Goal: Information Seeking & Learning: Learn about a topic

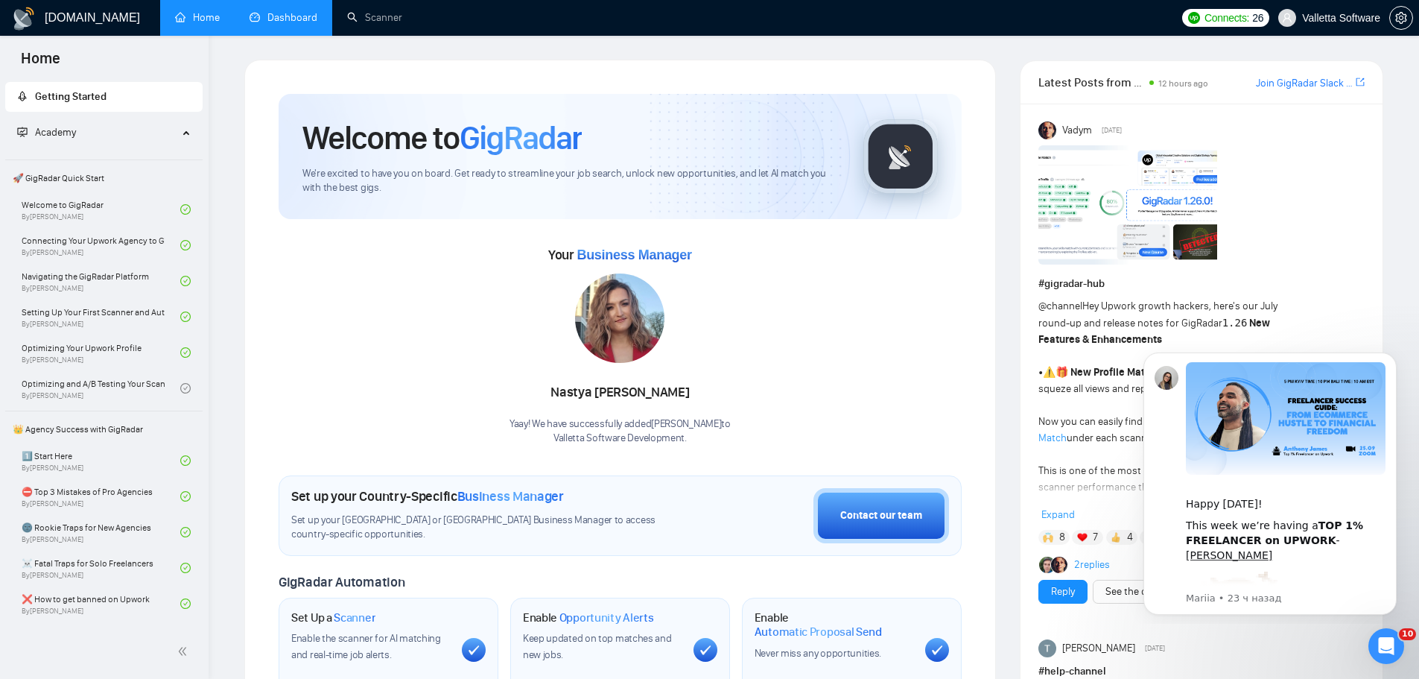
click at [250, 13] on link "Dashboard" at bounding box center [284, 17] width 68 height 13
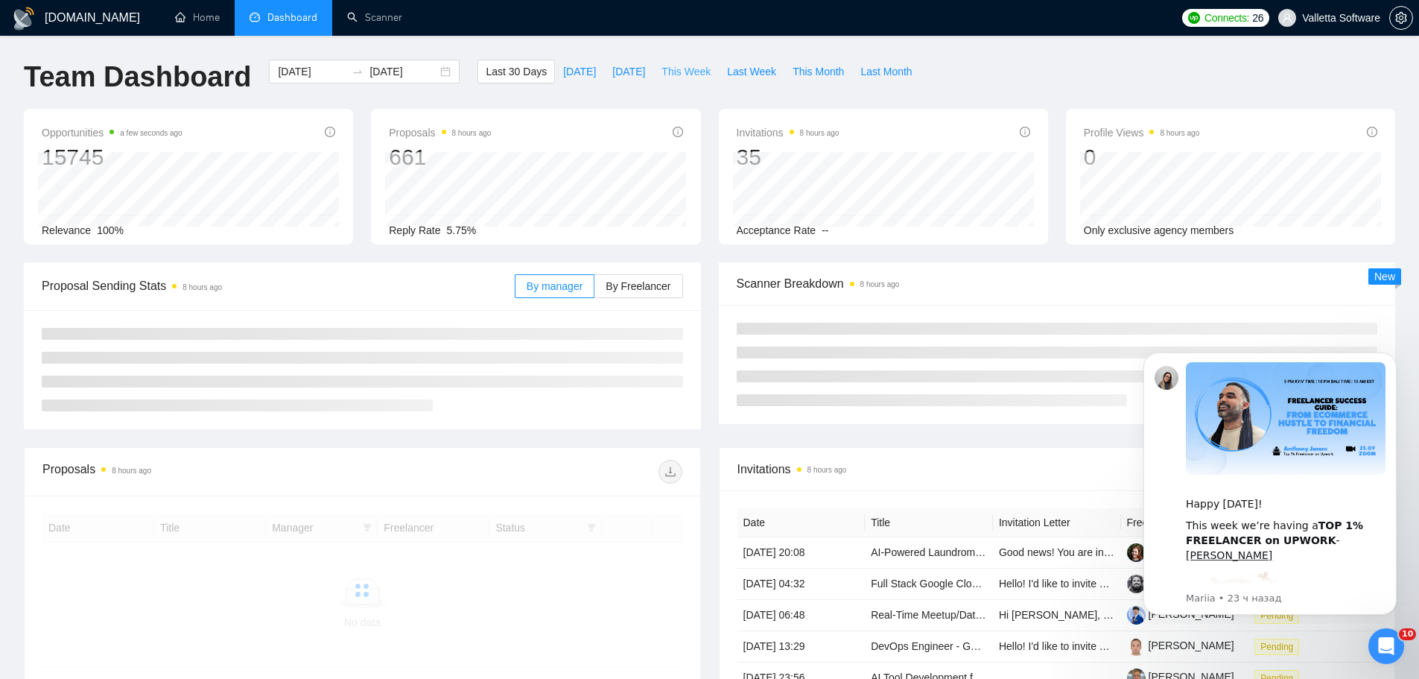
click at [697, 71] on span "This Week" at bounding box center [685, 71] width 49 height 16
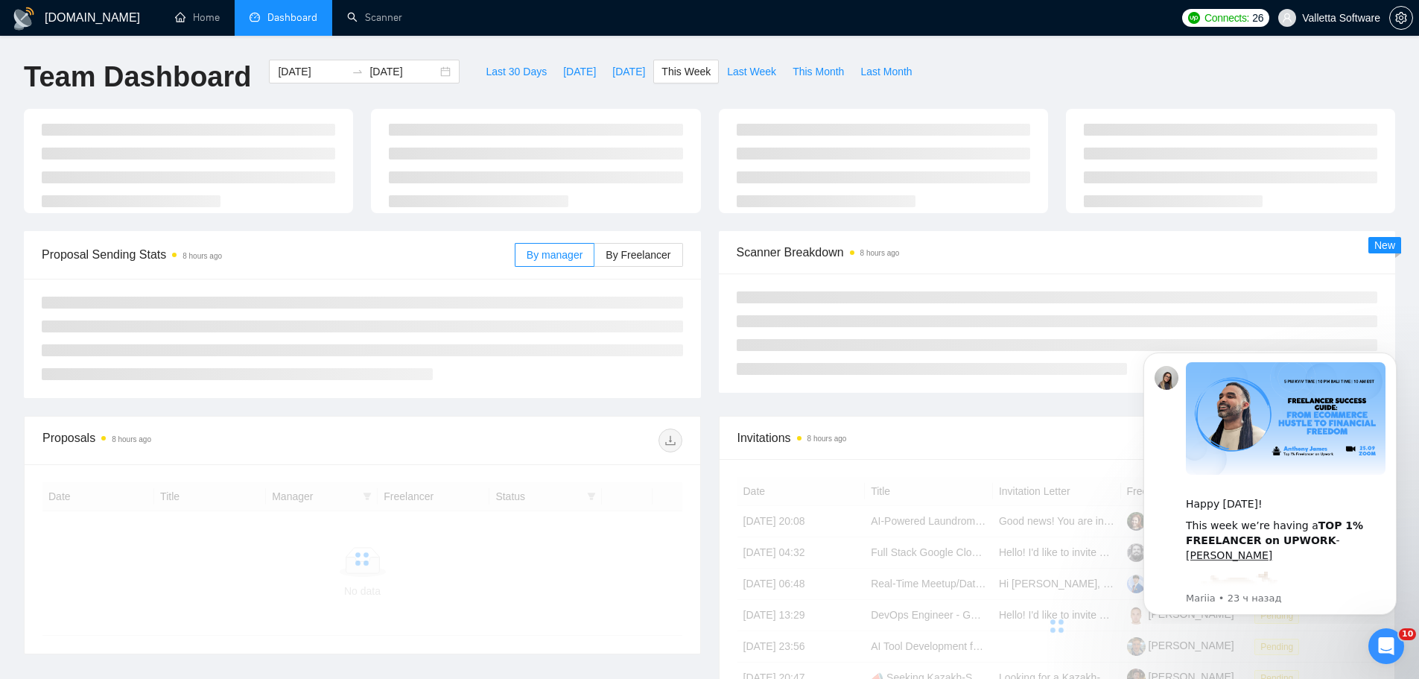
type input "2025-09-22"
type input "2025-09-28"
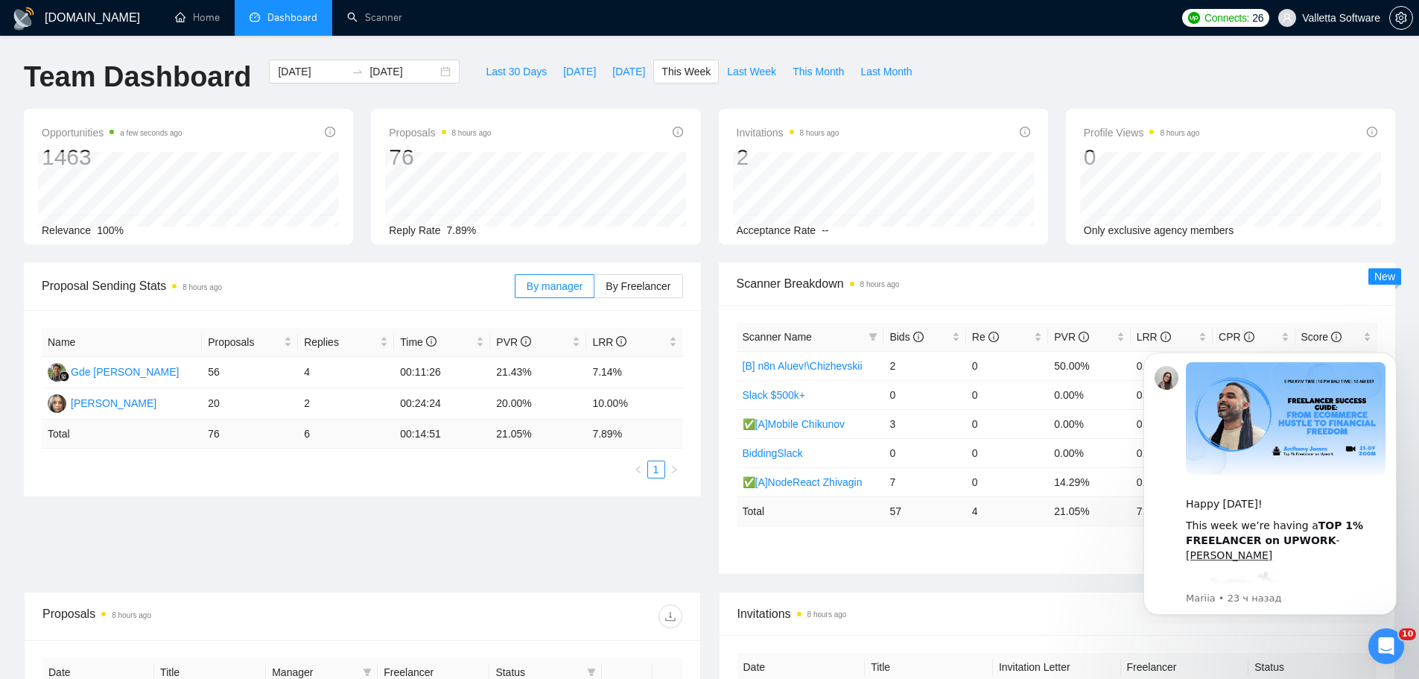
scroll to position [372, 0]
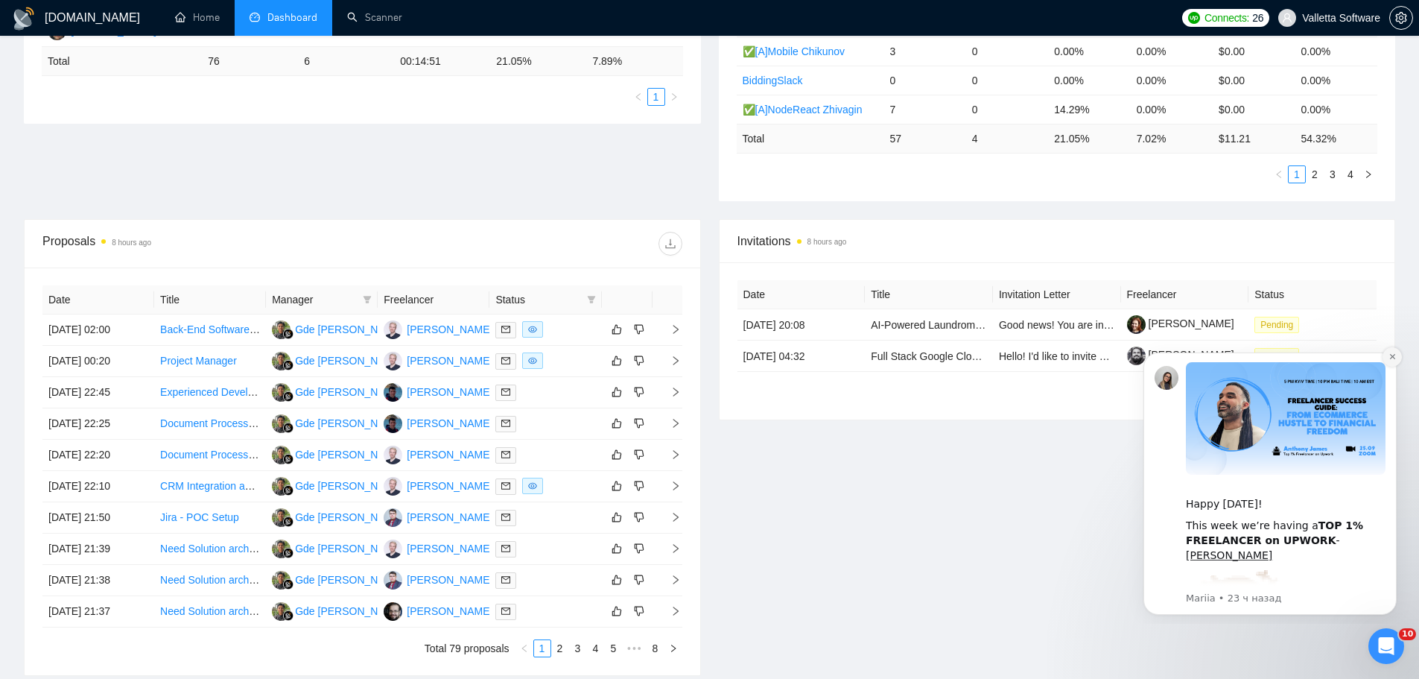
click at [1397, 361] on button "Dismiss notification" at bounding box center [1391, 356] width 19 height 19
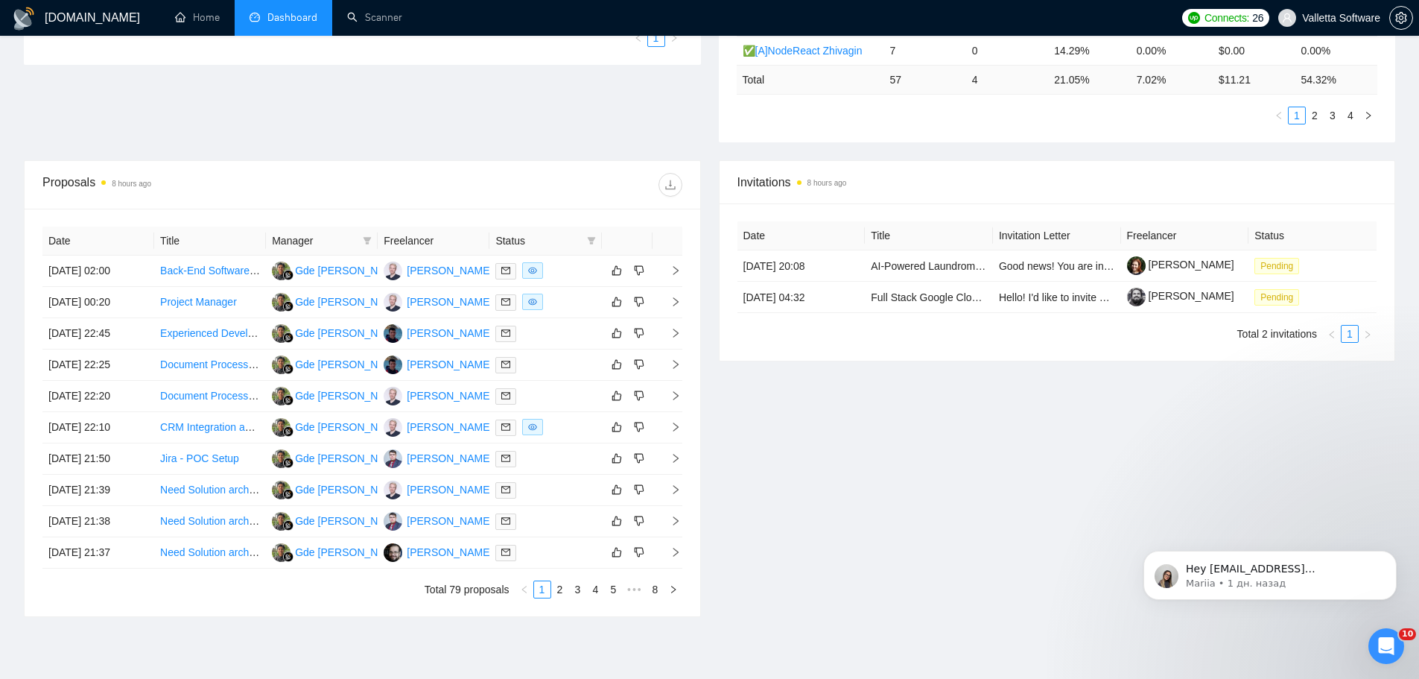
scroll to position [0, 0]
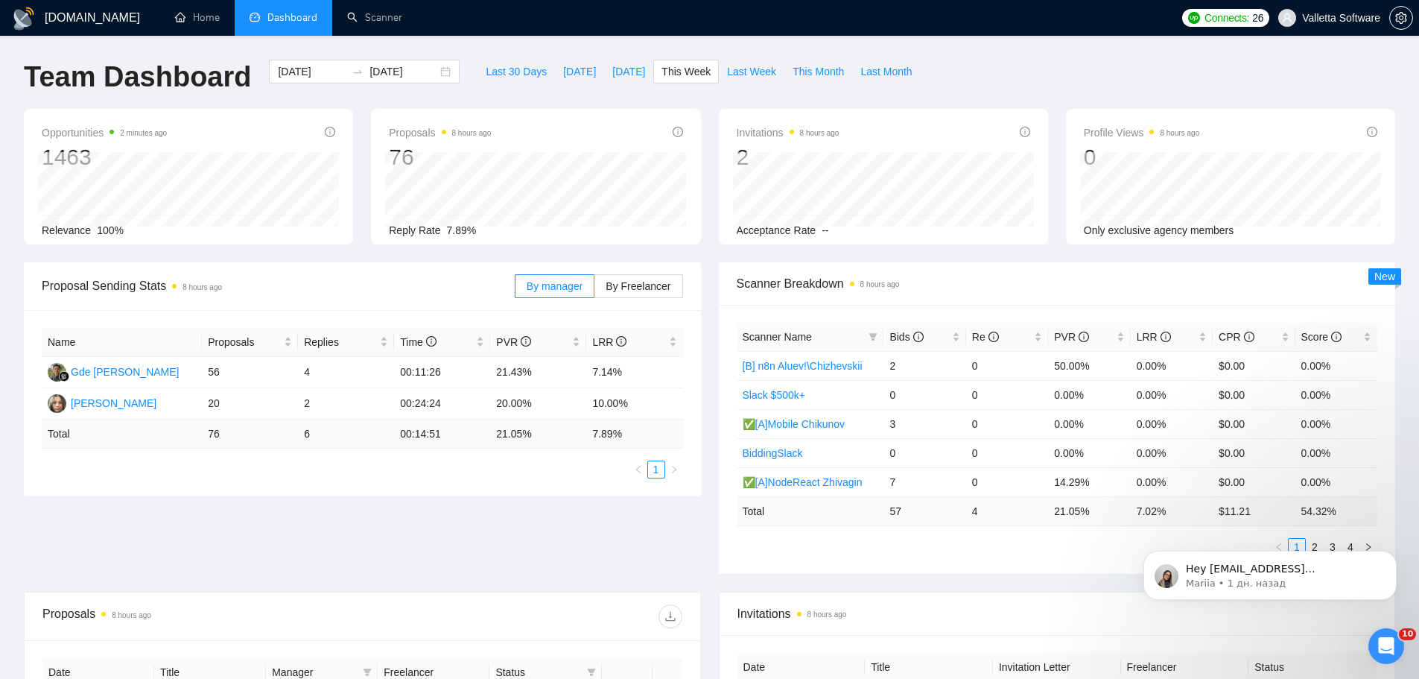
drag, startPoint x: 1062, startPoint y: 600, endPoint x: 1042, endPoint y: 106, distance: 494.2
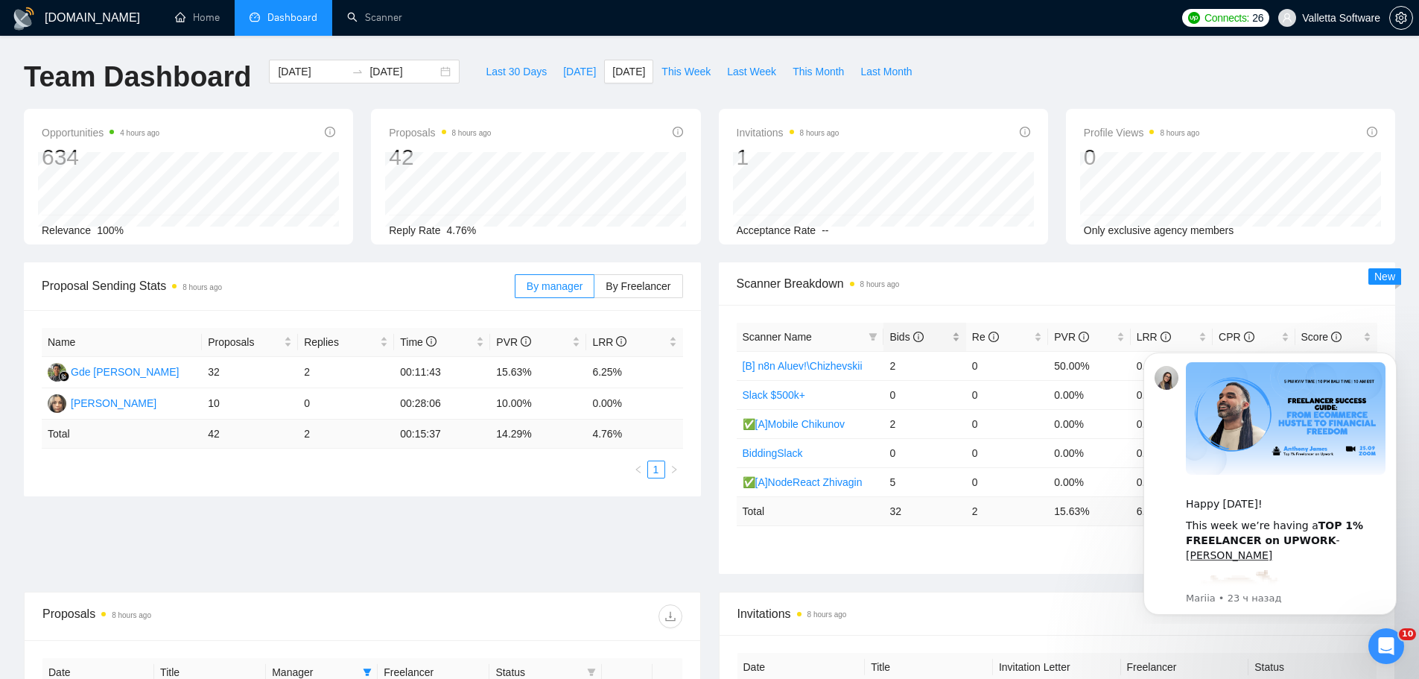
click at [903, 342] on span "Bids" at bounding box center [906, 337] width 34 height 12
click at [904, 343] on span "Bids" at bounding box center [906, 337] width 34 height 12
drag, startPoint x: 1397, startPoint y: 355, endPoint x: 1397, endPoint y: 451, distance: 96.1
click at [1397, 355] on button "Dismiss notification" at bounding box center [1393, 357] width 16 height 16
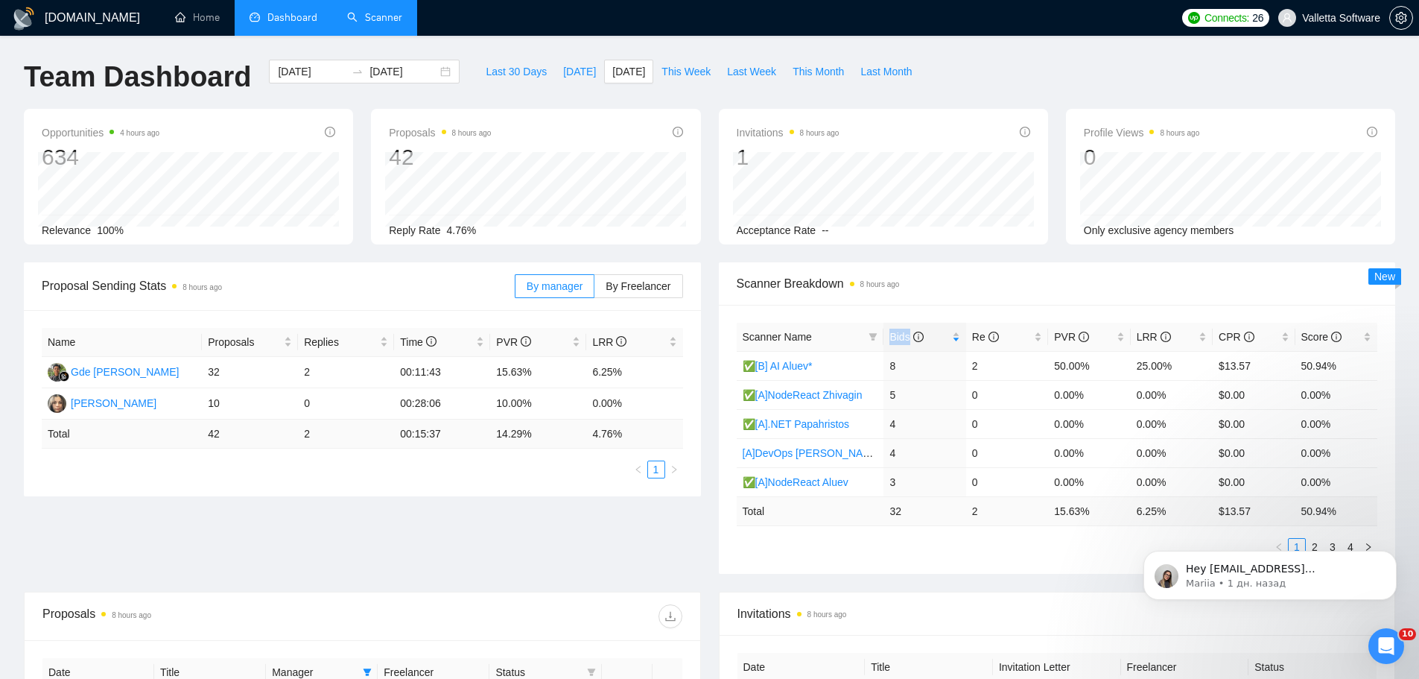
click at [402, 16] on link "Scanner" at bounding box center [374, 17] width 55 height 13
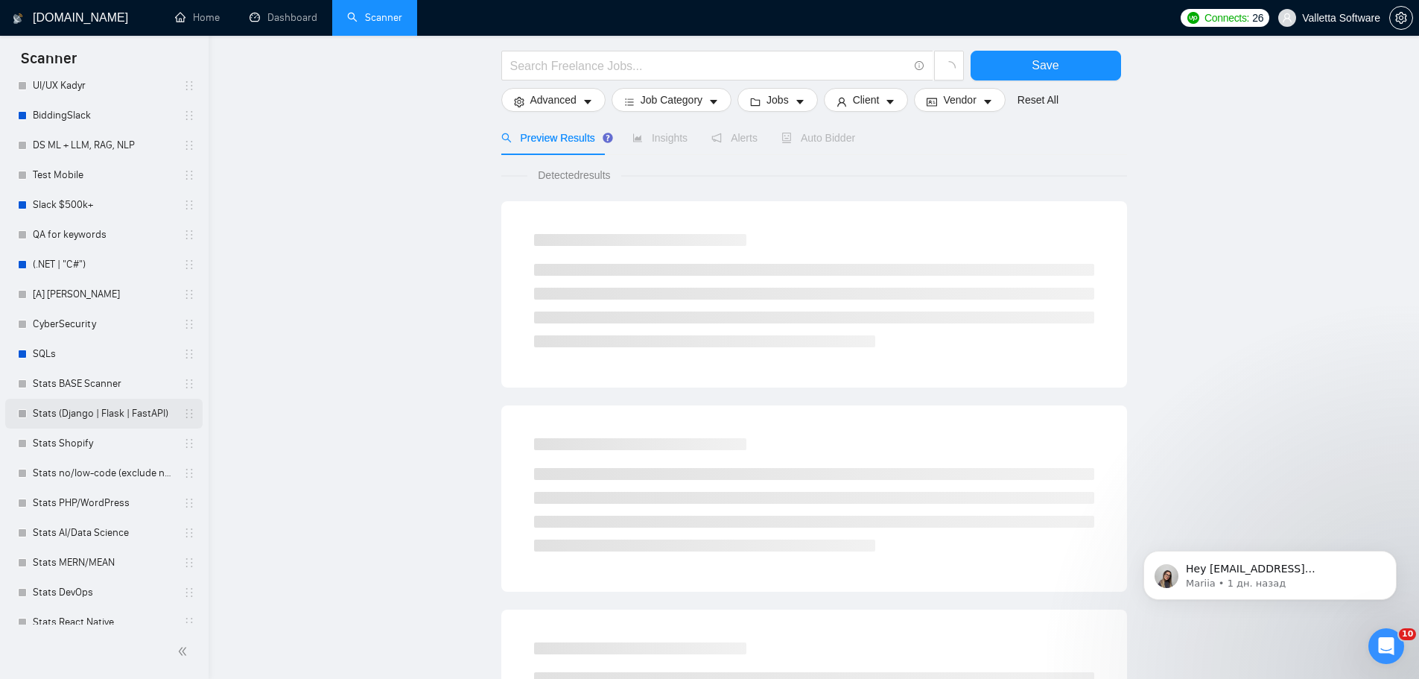
scroll to position [467, 0]
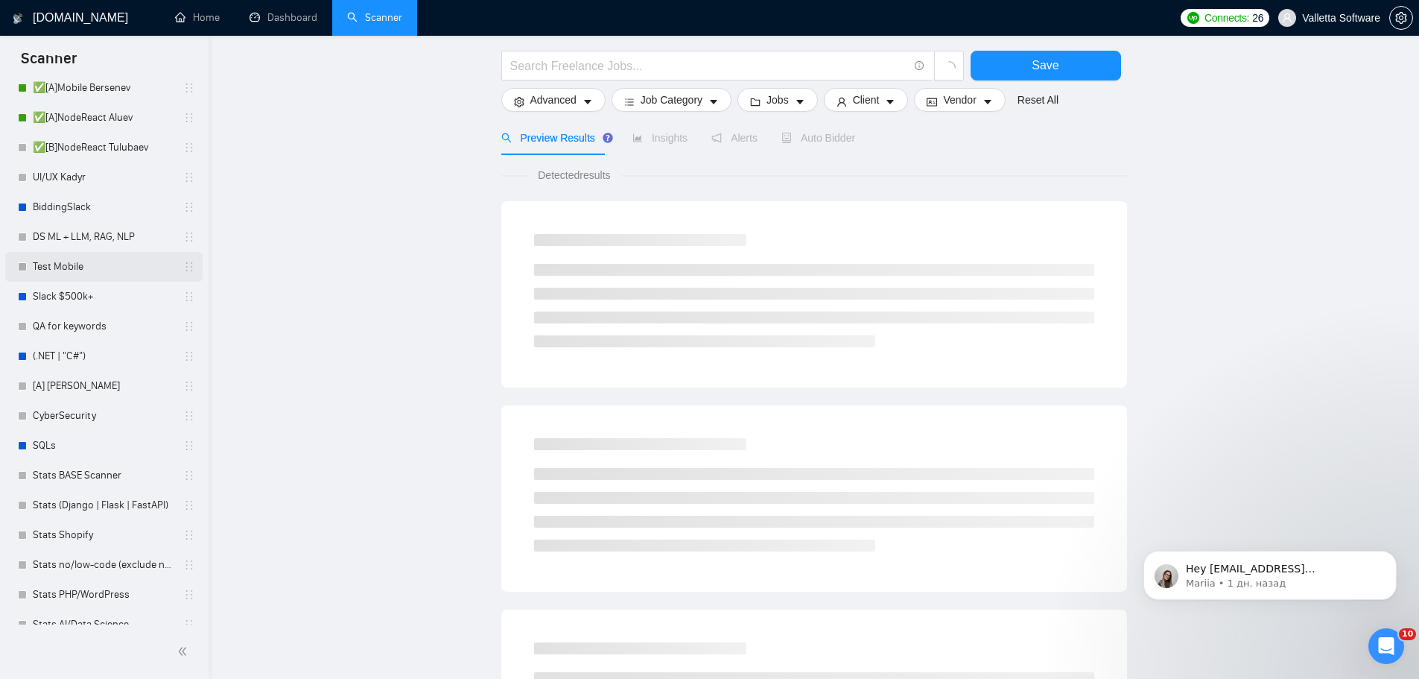
click at [136, 258] on link "Test Mobile" at bounding box center [104, 267] width 142 height 30
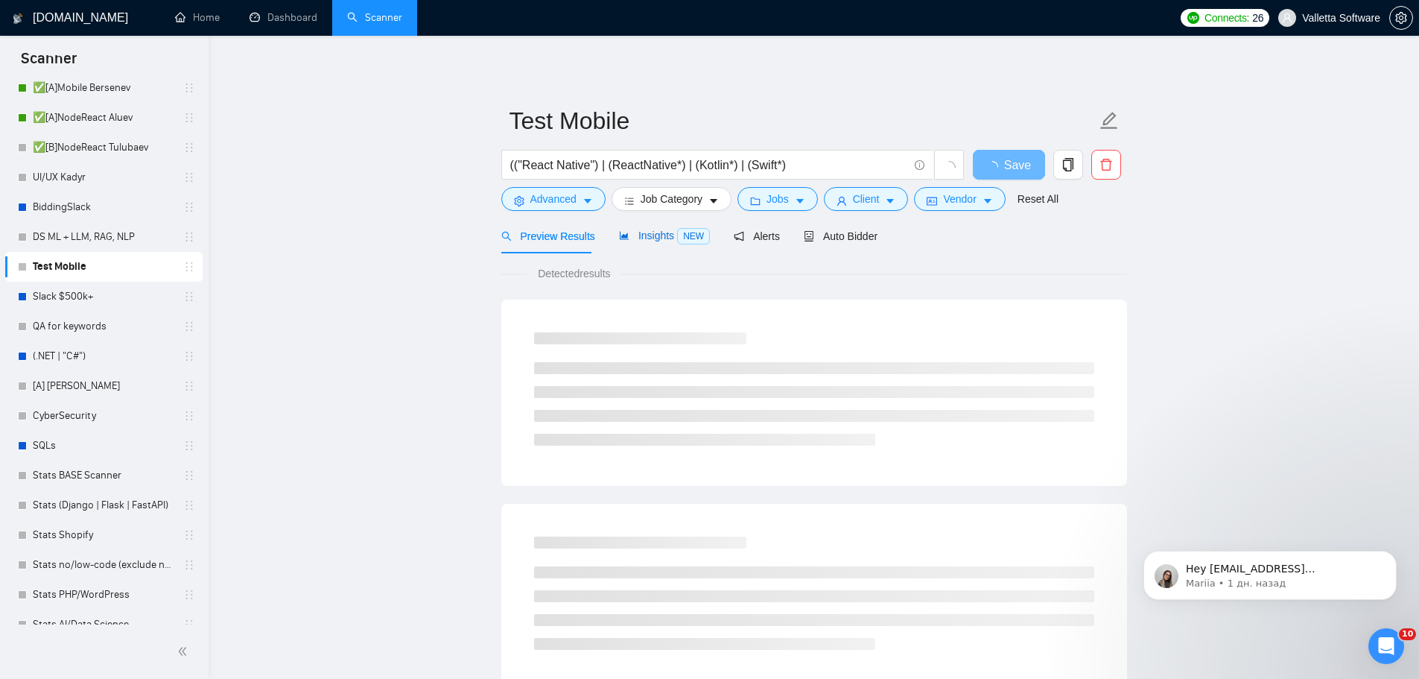
click at [630, 231] on span "Insights NEW" at bounding box center [664, 235] width 91 height 12
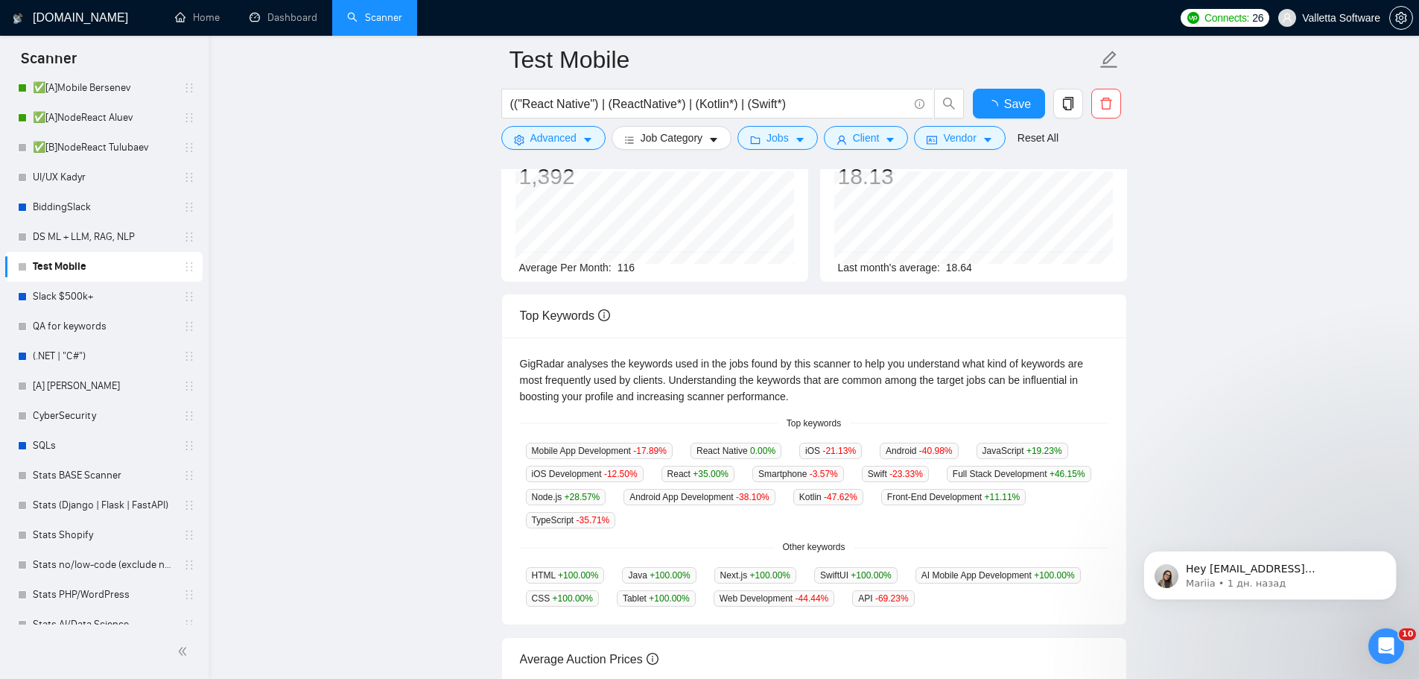
scroll to position [168, 0]
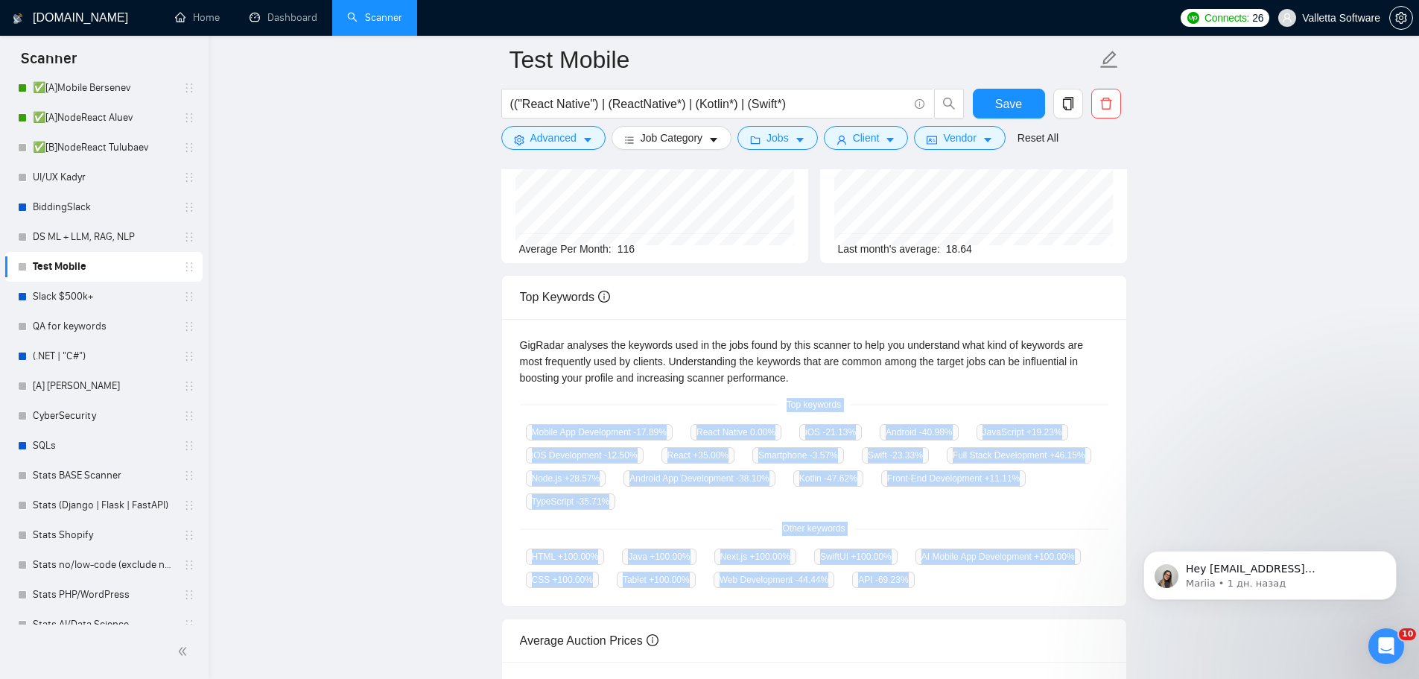
drag, startPoint x: 789, startPoint y: 408, endPoint x: 912, endPoint y: 572, distance: 205.3
click at [912, 573] on div "GigRadar analyses the keywords used in the jobs found by this scanner to help y…" at bounding box center [814, 463] width 624 height 288
copy div "Top keywords Mobile App Development -17.89 % React Native 0.00 % iOS -21.13 % A…"
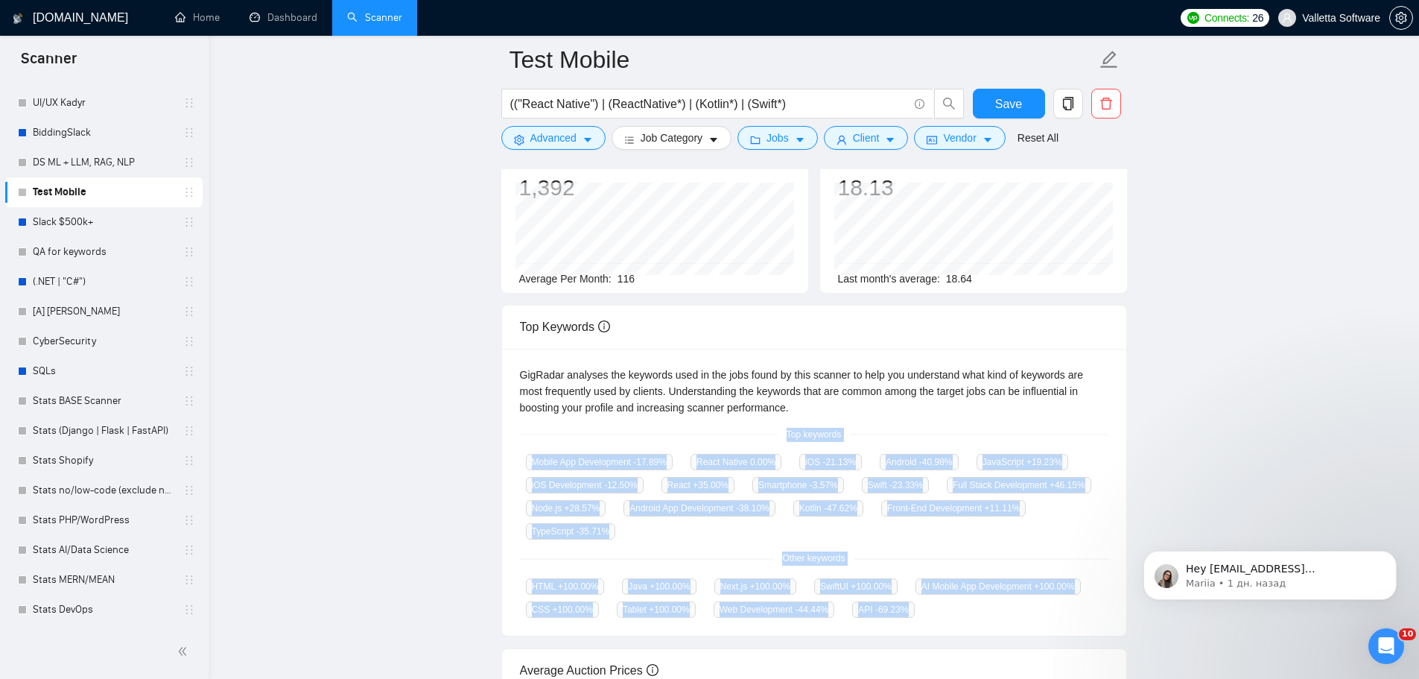
scroll to position [0, 0]
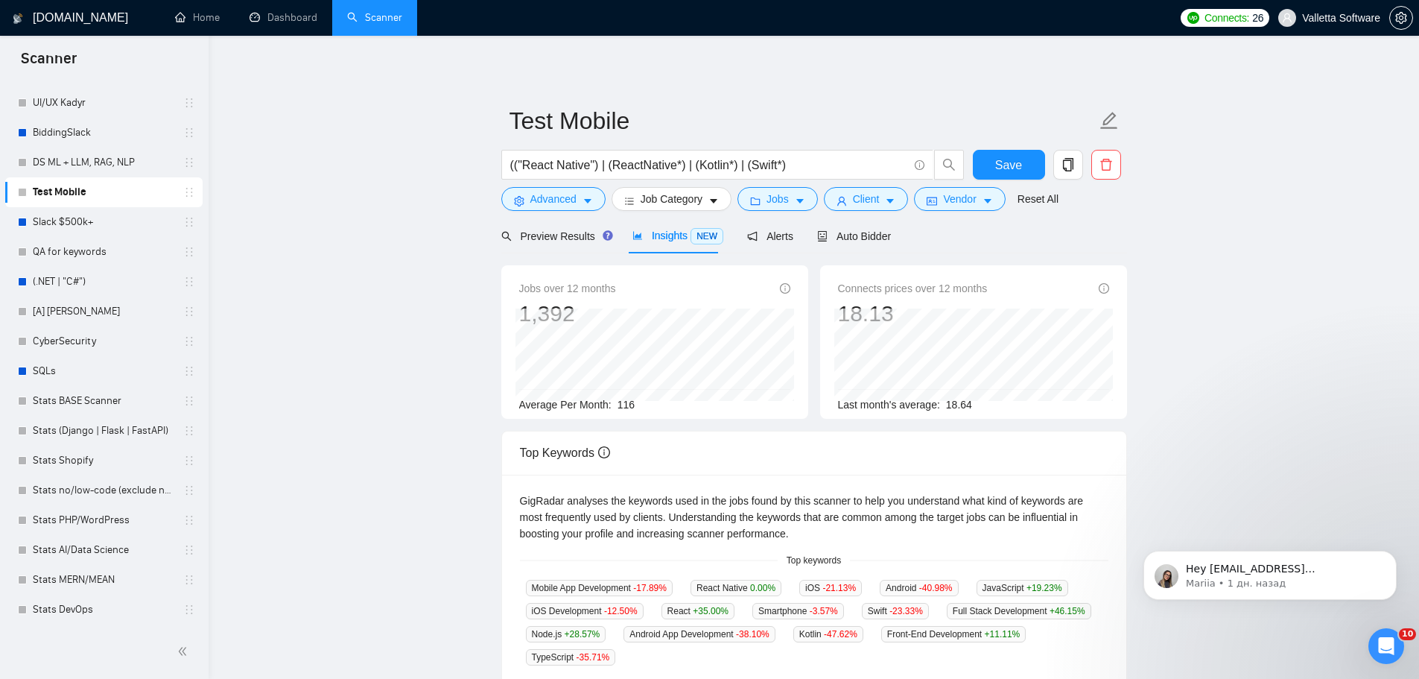
click at [669, 232] on span "Insights NEW" at bounding box center [677, 235] width 91 height 12
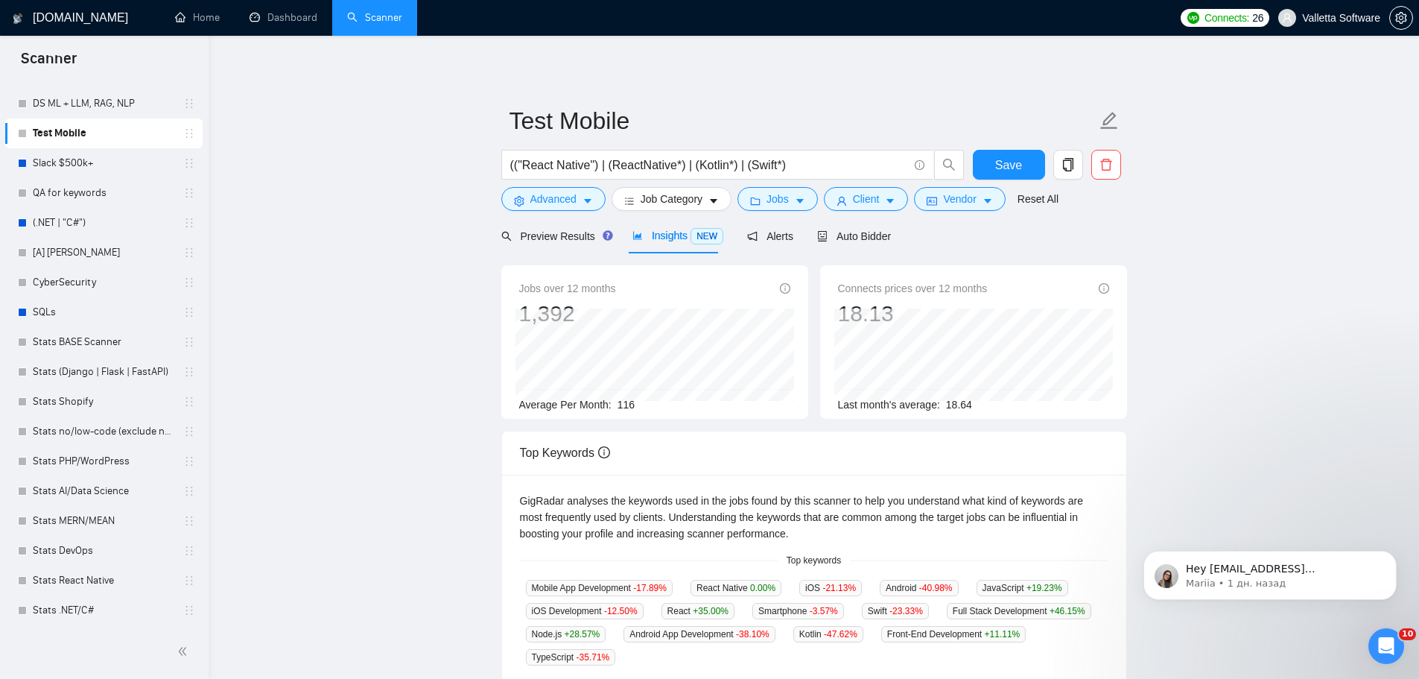
scroll to position [765, 0]
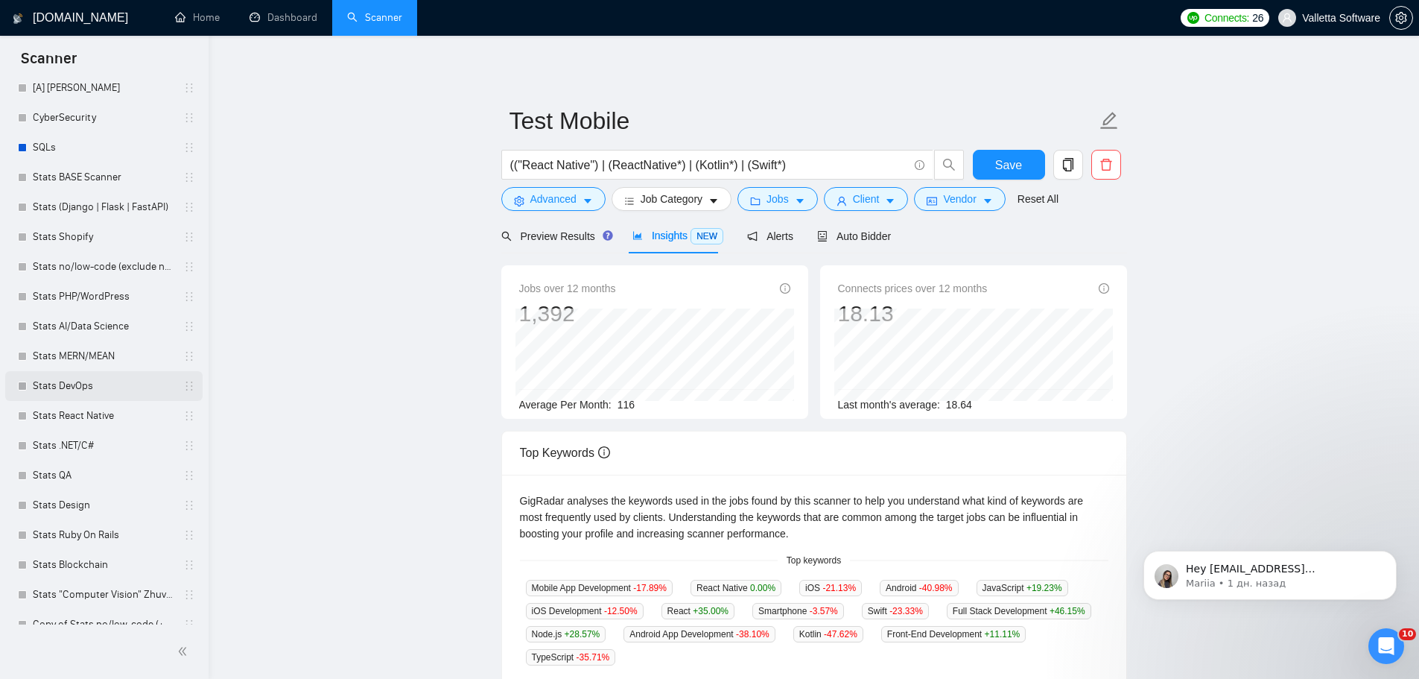
click at [89, 378] on link "Stats DevOps" at bounding box center [104, 386] width 142 height 30
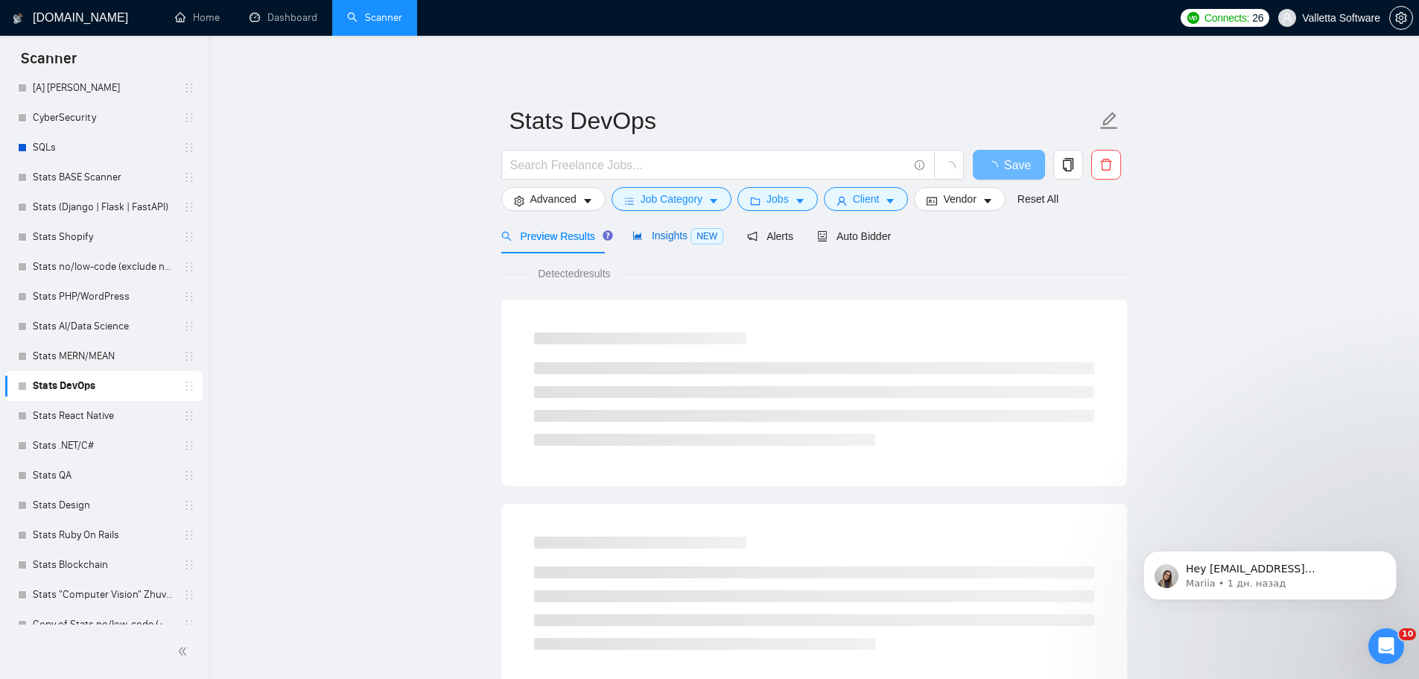
click at [676, 236] on span "Insights NEW" at bounding box center [677, 235] width 91 height 12
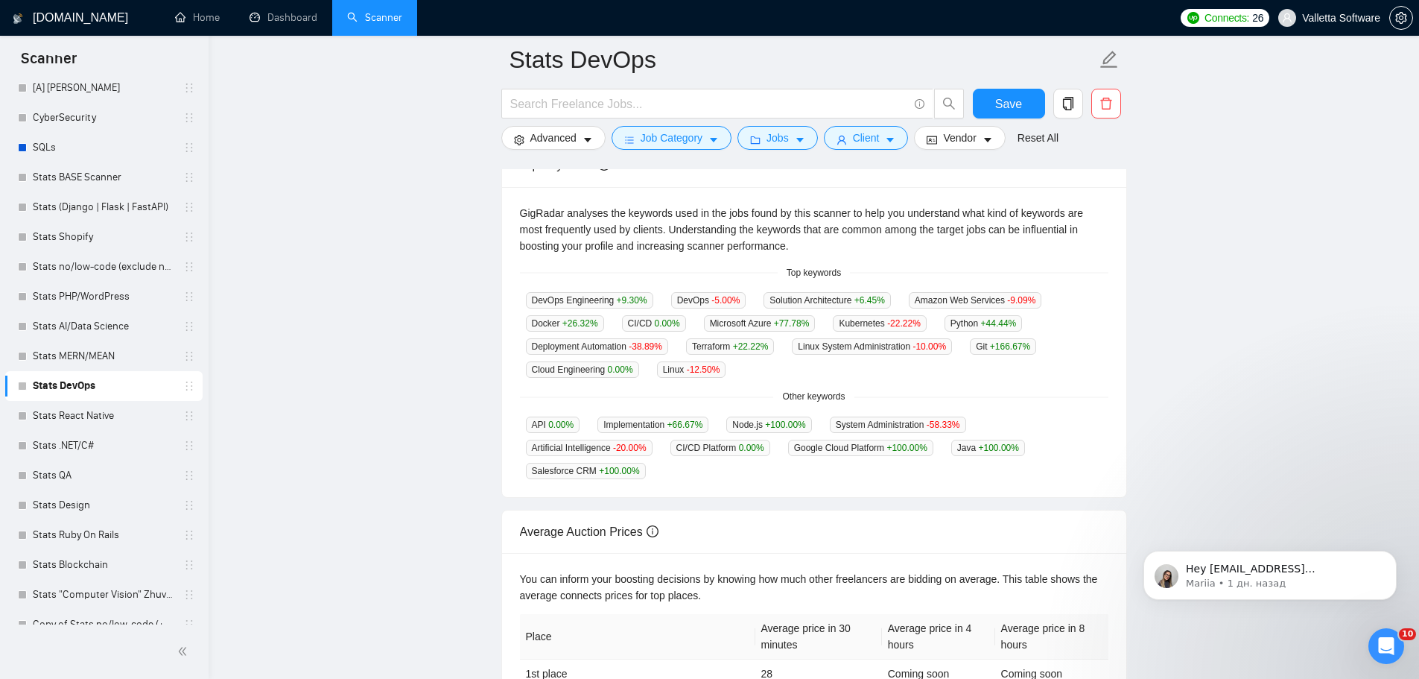
scroll to position [305, 0]
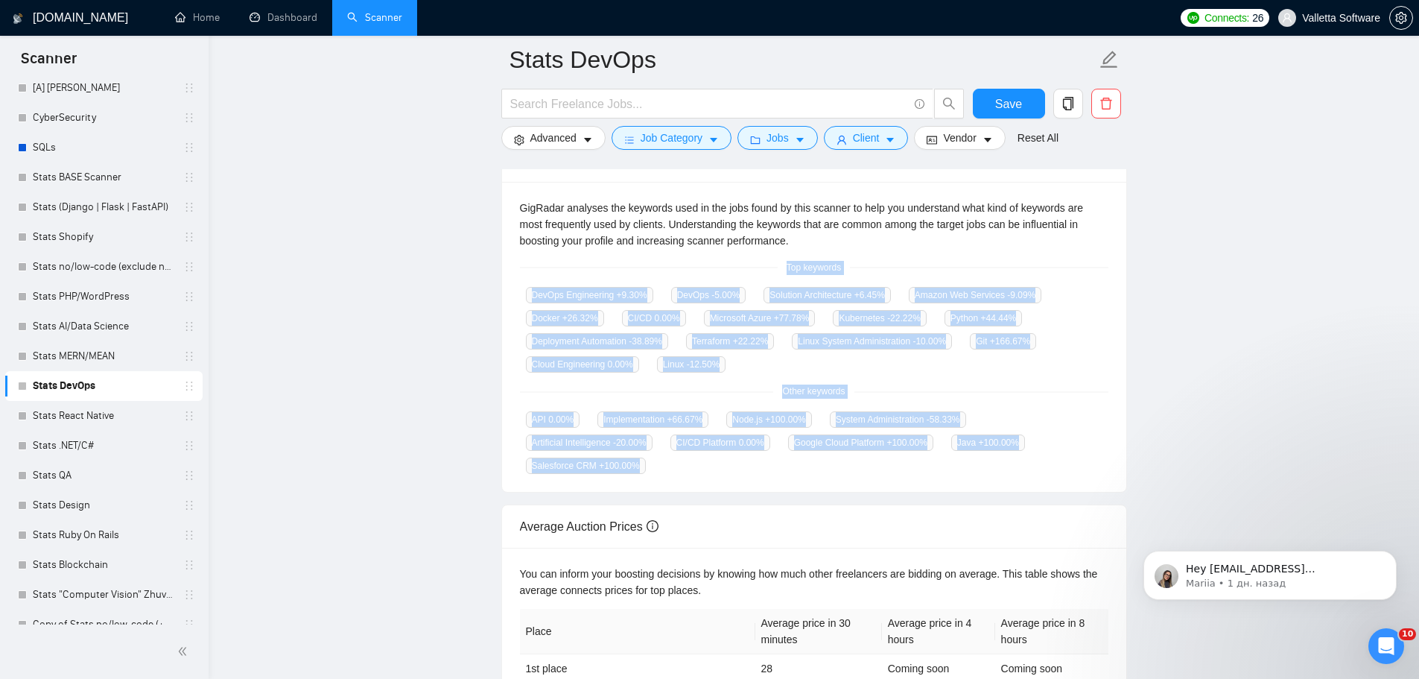
copy div "Top keywords DevOps Engineering +9.30 % DevOps -5.00 % Solution Architecture +6…"
drag, startPoint x: 785, startPoint y: 256, endPoint x: 1018, endPoint y: 480, distance: 322.9
click at [1018, 480] on div "GigRadar analyses the keywords used in the jobs found by this scanner to help y…" at bounding box center [814, 337] width 624 height 311
click at [101, 317] on link "Stats AI/Data Science" at bounding box center [104, 326] width 142 height 30
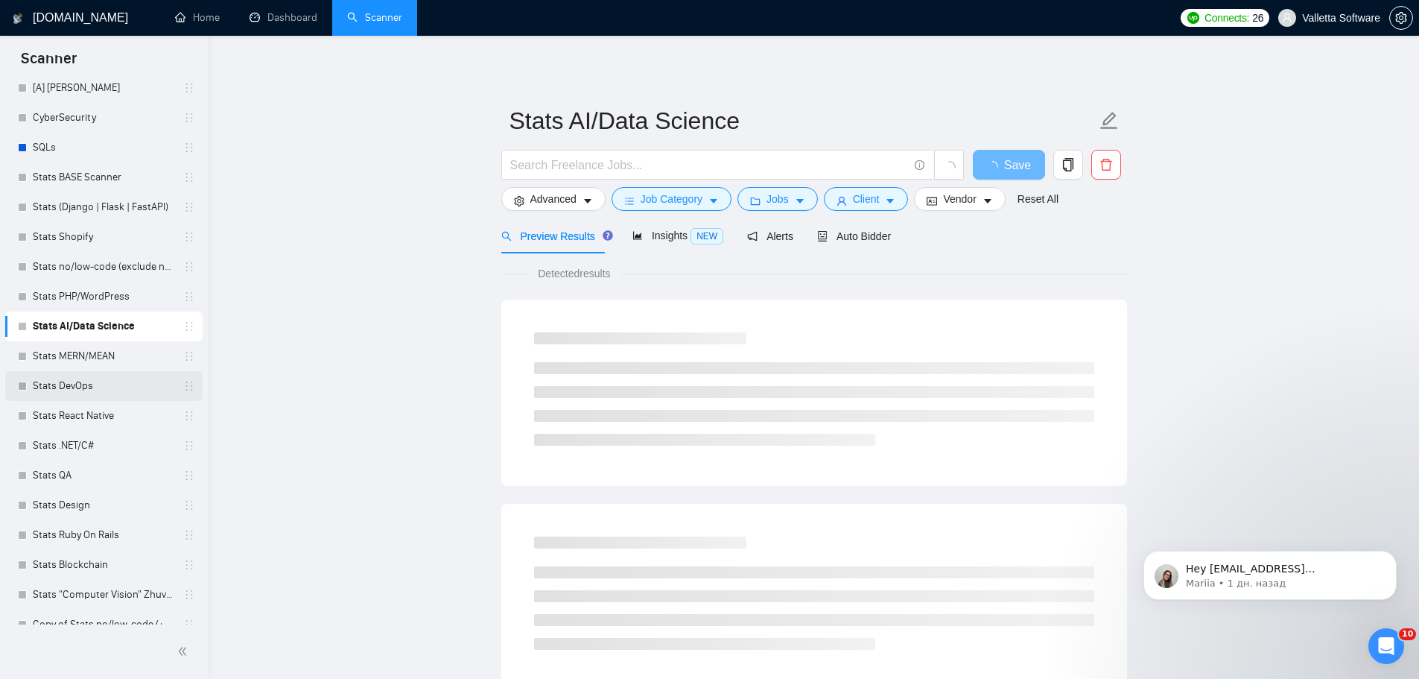
click at [104, 390] on link "Stats DevOps" at bounding box center [104, 386] width 142 height 30
click at [638, 229] on span "Insights NEW" at bounding box center [677, 235] width 91 height 12
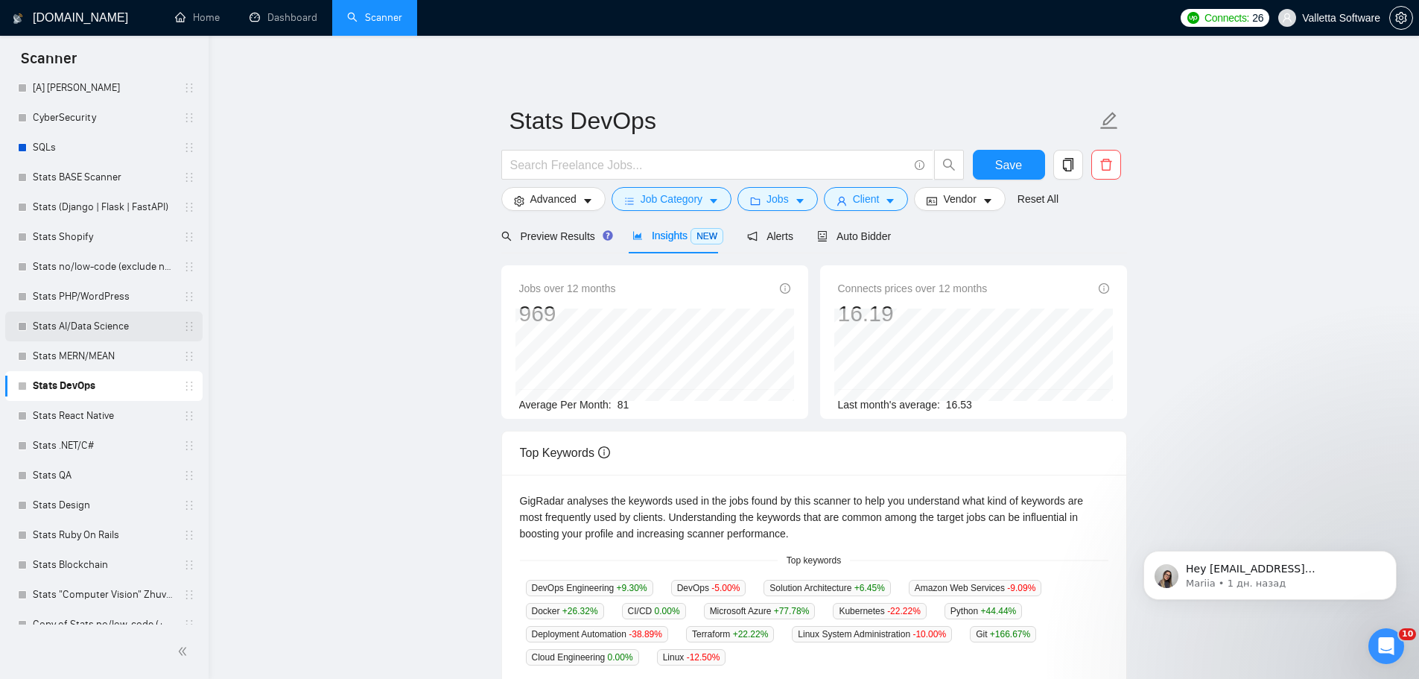
drag, startPoint x: 112, startPoint y: 343, endPoint x: 121, endPoint y: 340, distance: 9.4
click at [112, 343] on link "Stats MERN/MEAN" at bounding box center [104, 356] width 142 height 30
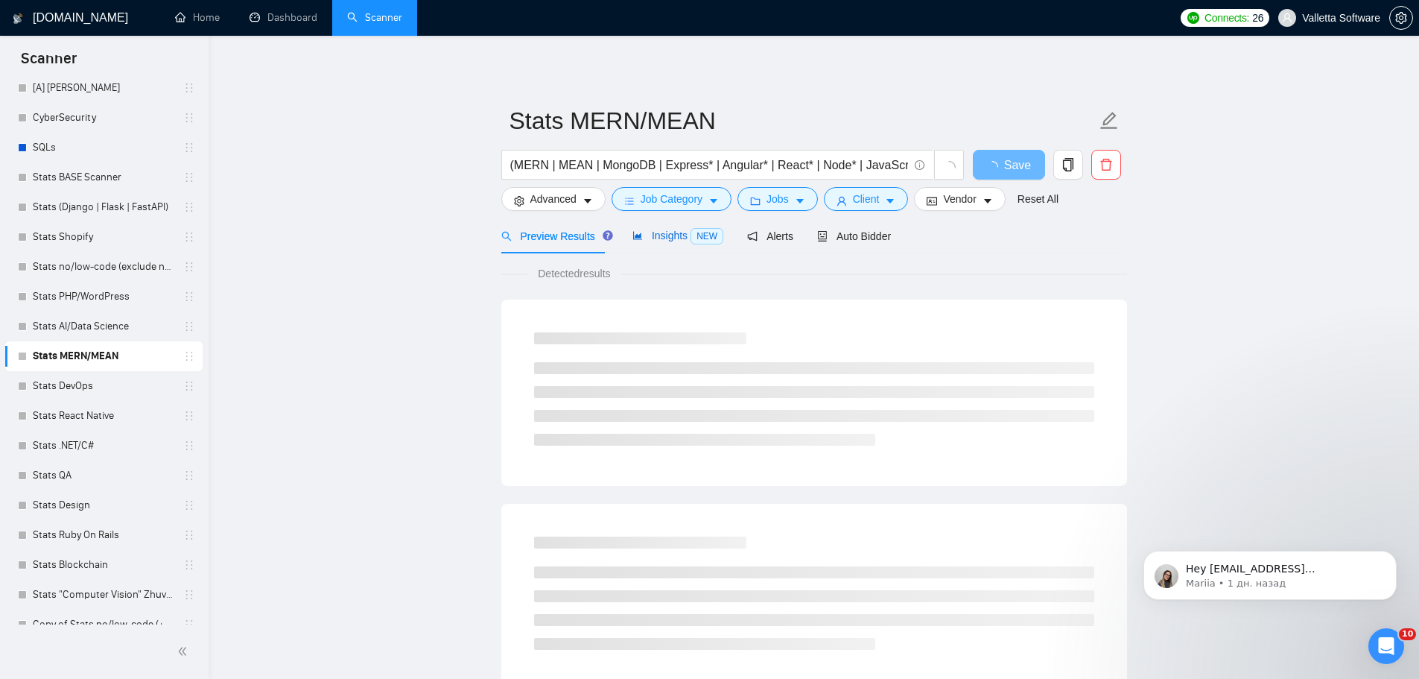
click at [670, 227] on div "Insights NEW" at bounding box center [677, 235] width 91 height 17
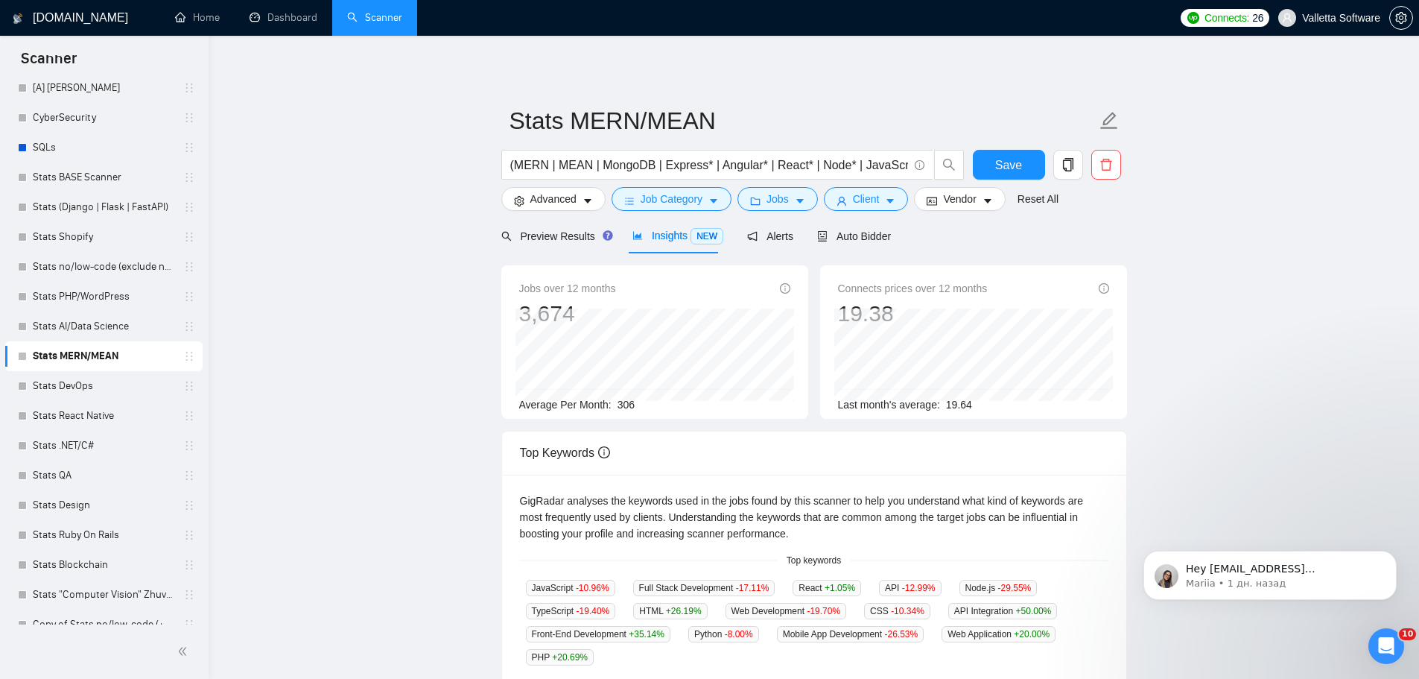
click at [1312, 431] on main "Stats MERN/MEAN (MERN | MEAN | MongoDB | Express* | Angular* | React* | Node* |…" at bounding box center [813, 556] width 1163 height 992
click at [1332, 346] on main "Stats MERN/MEAN (MERN | MEAN | MongoDB | Express* | Angular* | React* | Node* |…" at bounding box center [813, 556] width 1163 height 992
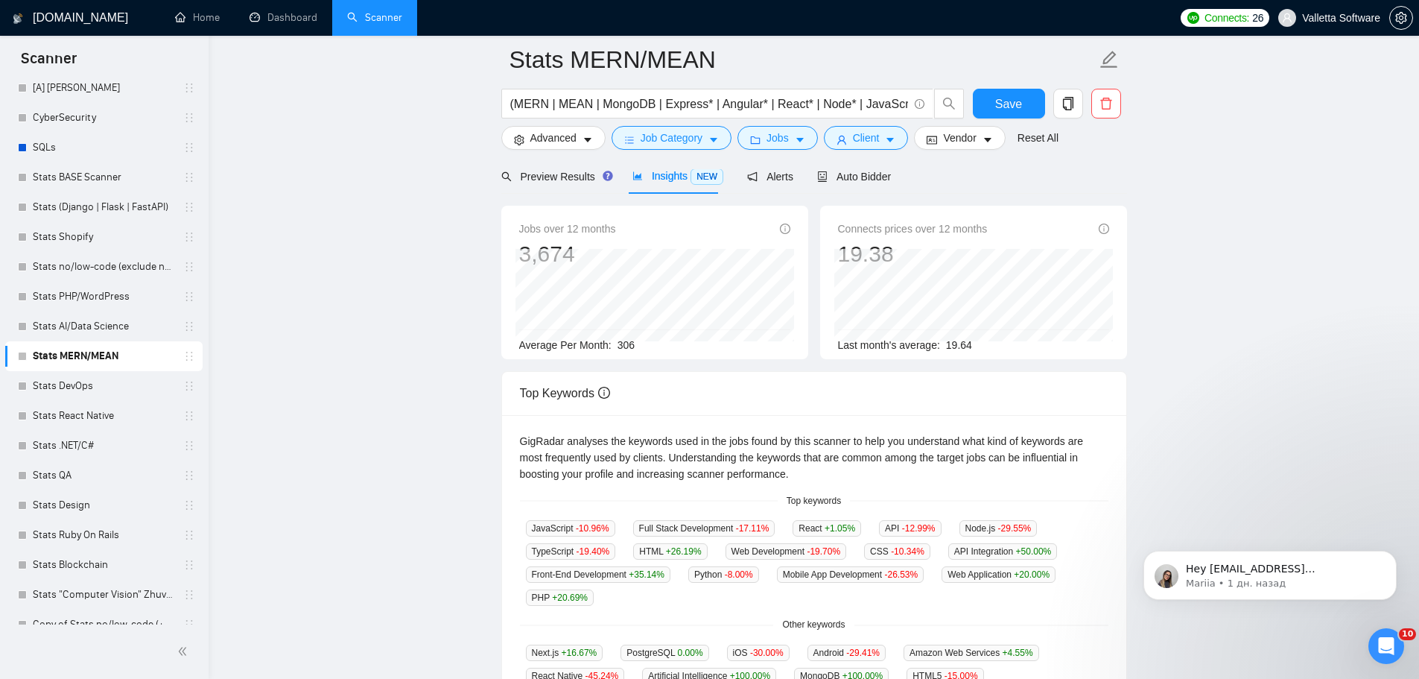
scroll to position [223, 0]
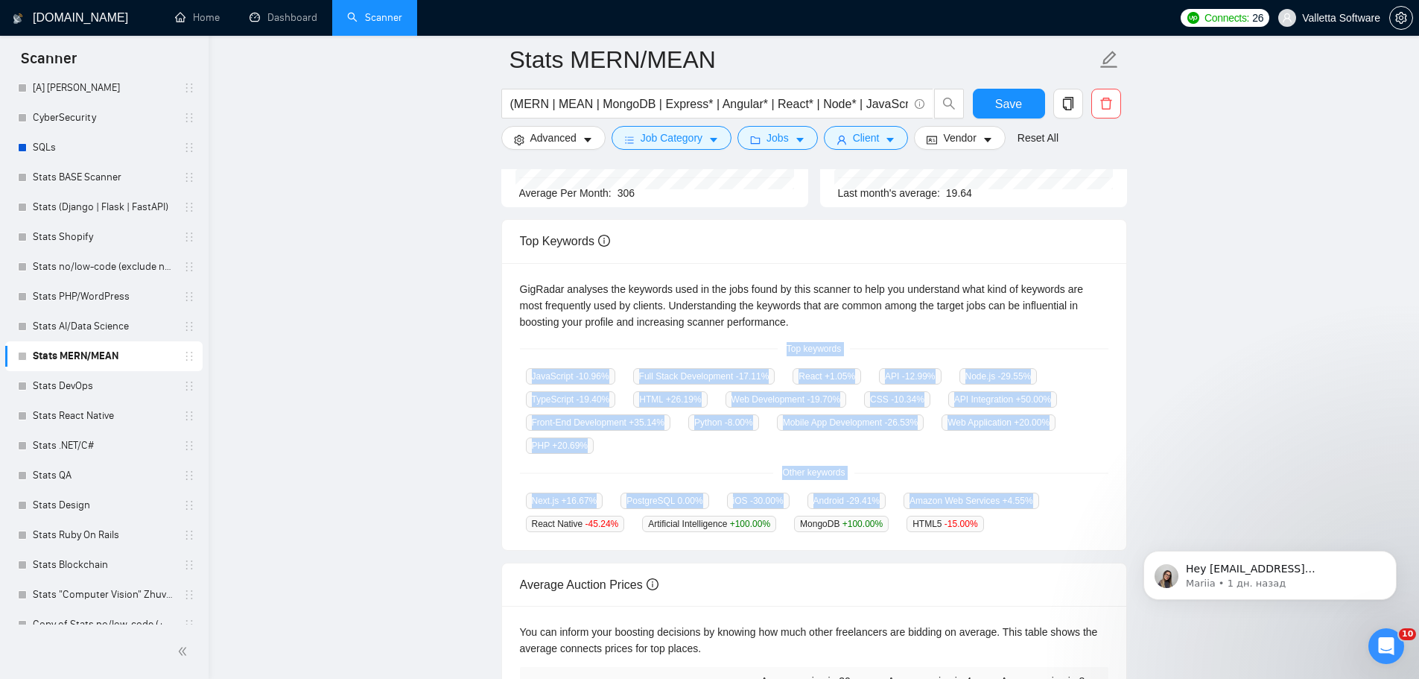
copy div "Top keywords JavaScript -10.96 % Full Stack Development -17.11 % React +1.05 % …"
drag, startPoint x: 831, startPoint y: 393, endPoint x: 984, endPoint y: 524, distance: 201.7
click at [984, 524] on div "GigRadar analyses the keywords used in the jobs found by this scanner to help y…" at bounding box center [814, 407] width 624 height 288
